Goal: Consume media (video, audio)

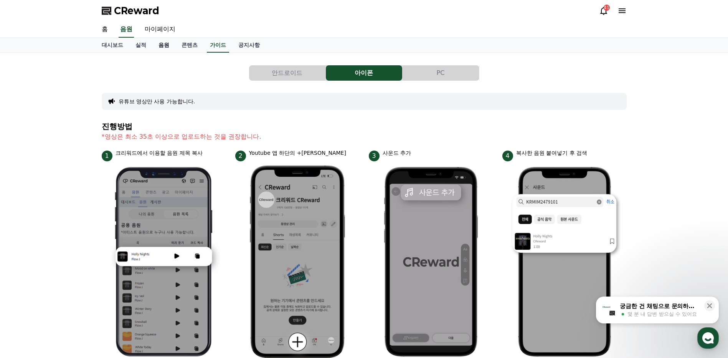
click at [165, 45] on link "음원" at bounding box center [163, 45] width 23 height 15
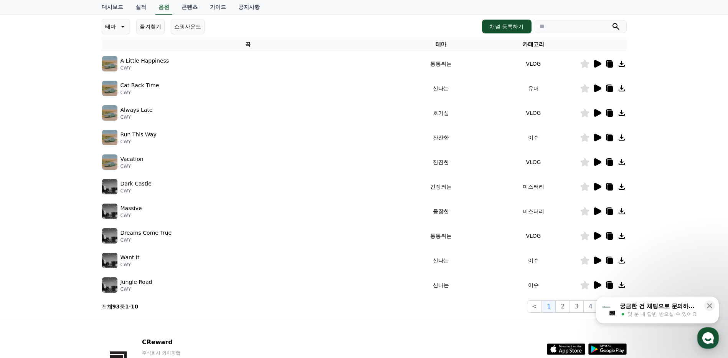
scroll to position [115, 0]
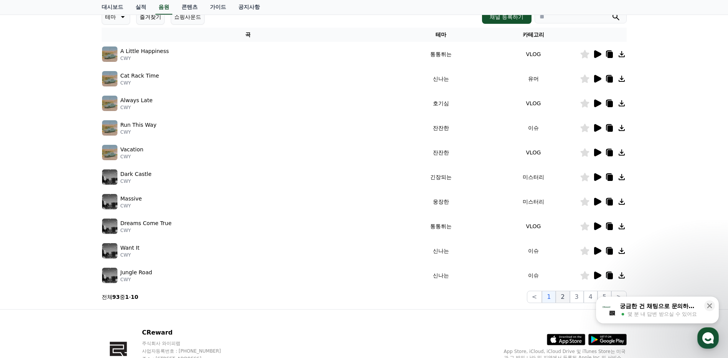
click at [567, 300] on button "2" at bounding box center [563, 296] width 14 height 12
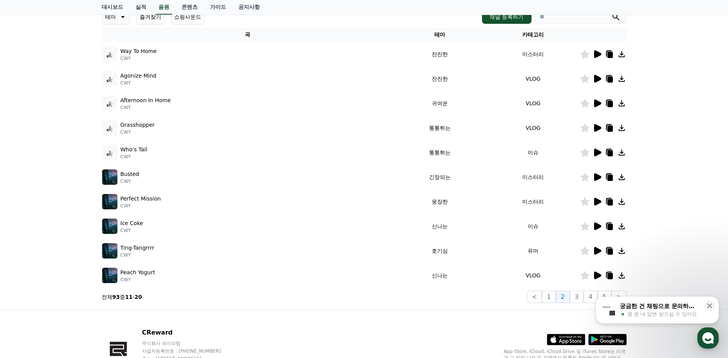
click at [594, 81] on icon at bounding box center [597, 79] width 7 height 8
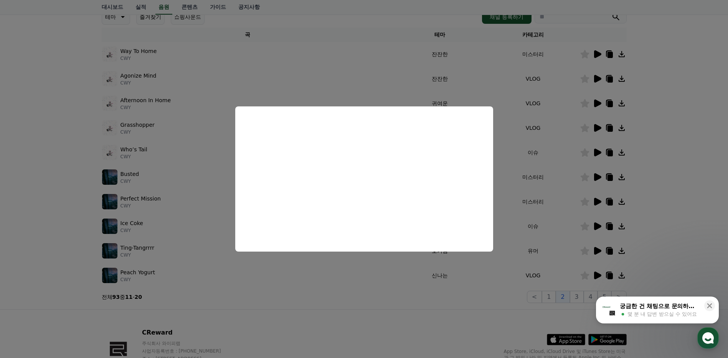
click at [595, 53] on button "close modal" at bounding box center [364, 179] width 728 height 358
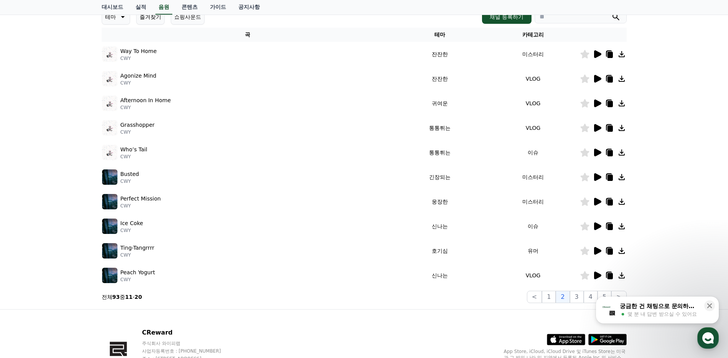
click at [595, 53] on icon at bounding box center [597, 54] width 7 height 8
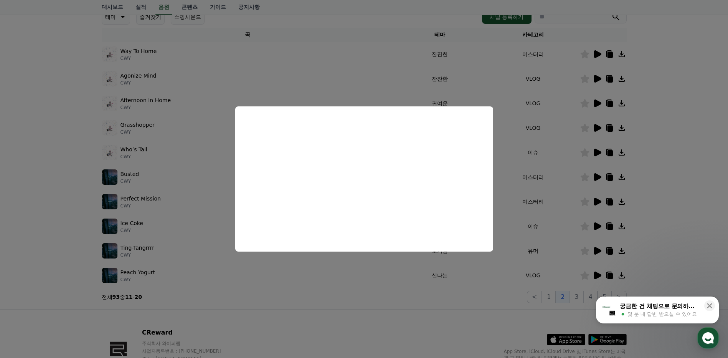
click at [671, 171] on button "close modal" at bounding box center [364, 179] width 728 height 358
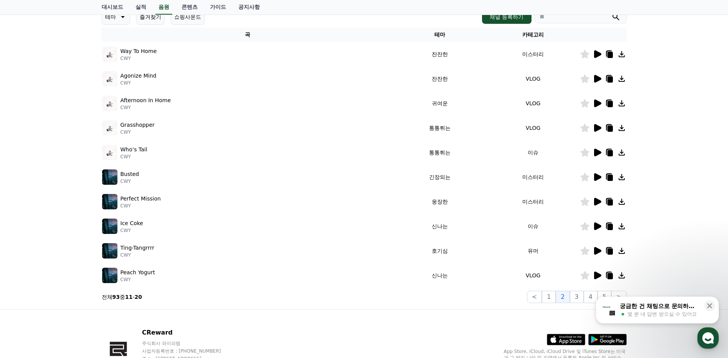
click at [623, 55] on icon at bounding box center [621, 53] width 9 height 9
